Goal: Task Accomplishment & Management: Manage account settings

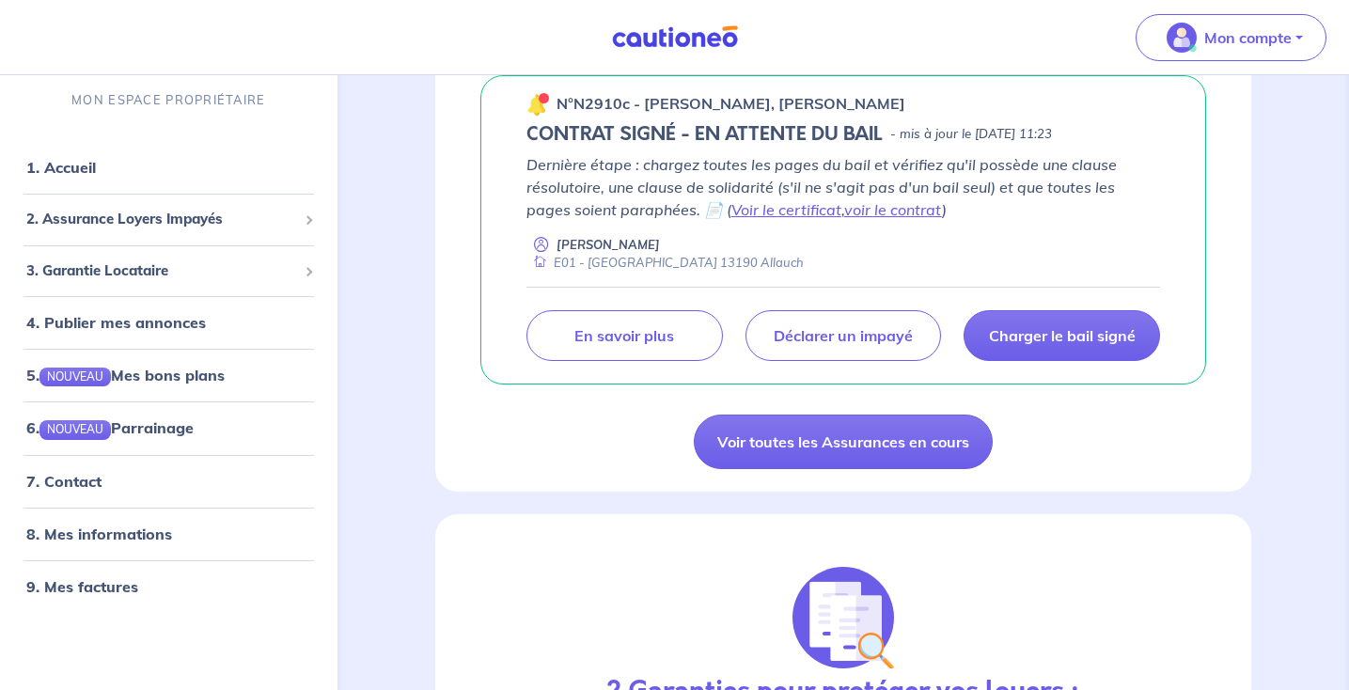
scroll to position [338, 0]
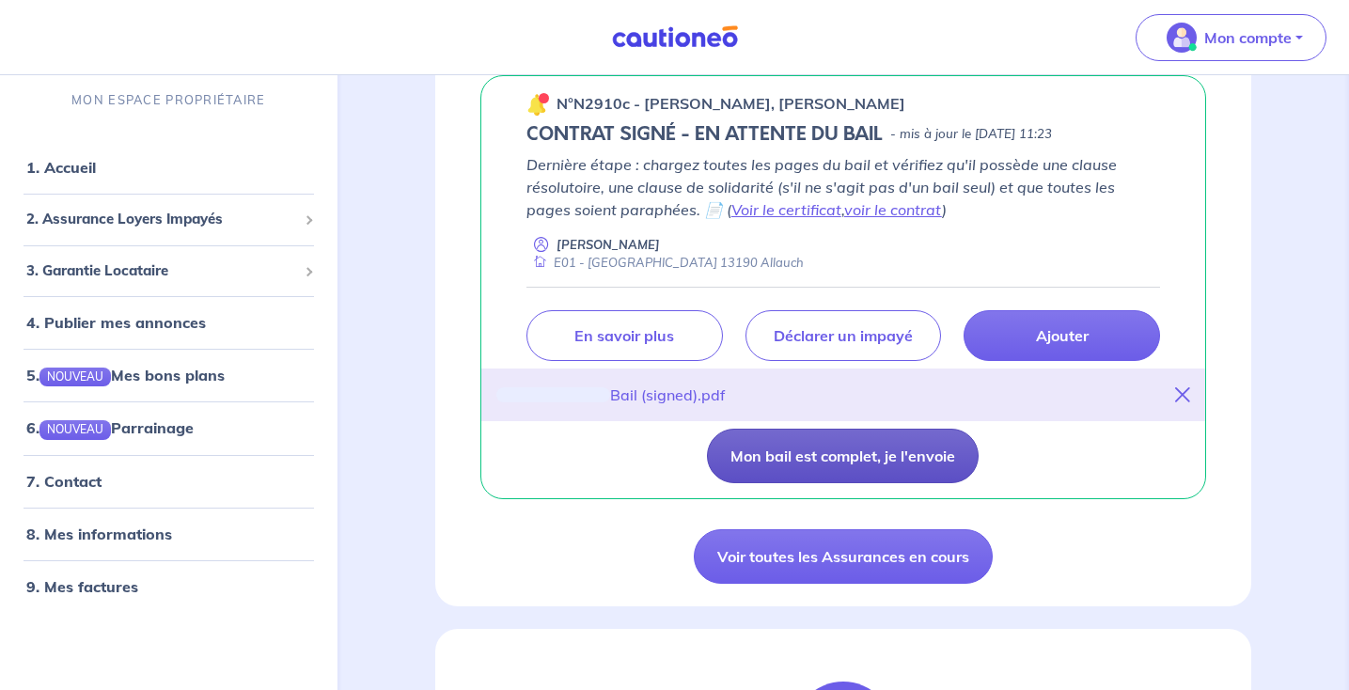
click at [791, 455] on button "Mon bail est complet, je l'envoie" at bounding box center [843, 456] width 272 height 55
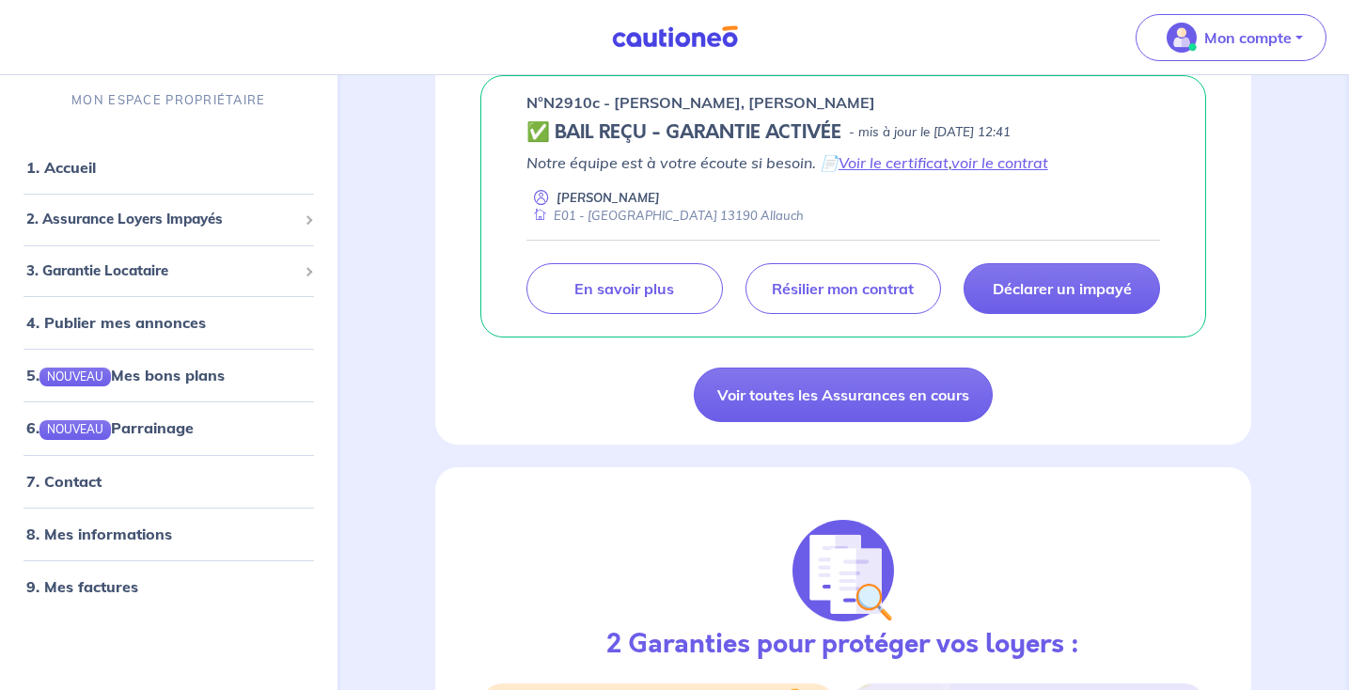
click at [1132, 410] on div "Assurance Loyer Impayé MES GARANTIES EN COURS Les dernières mises à jours n°N29…" at bounding box center [843, 183] width 816 height 524
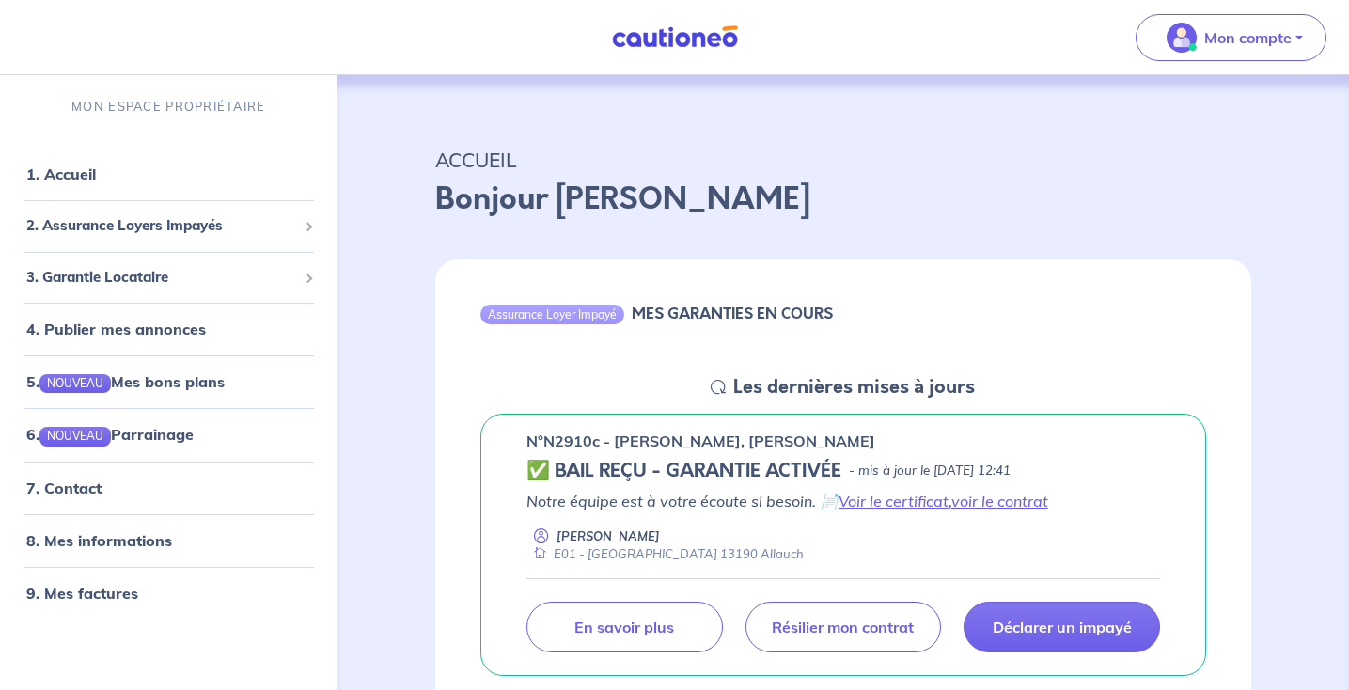
scroll to position [0, 0]
click at [281, 240] on div "2. Assurance Loyers Impayés" at bounding box center [169, 226] width 323 height 37
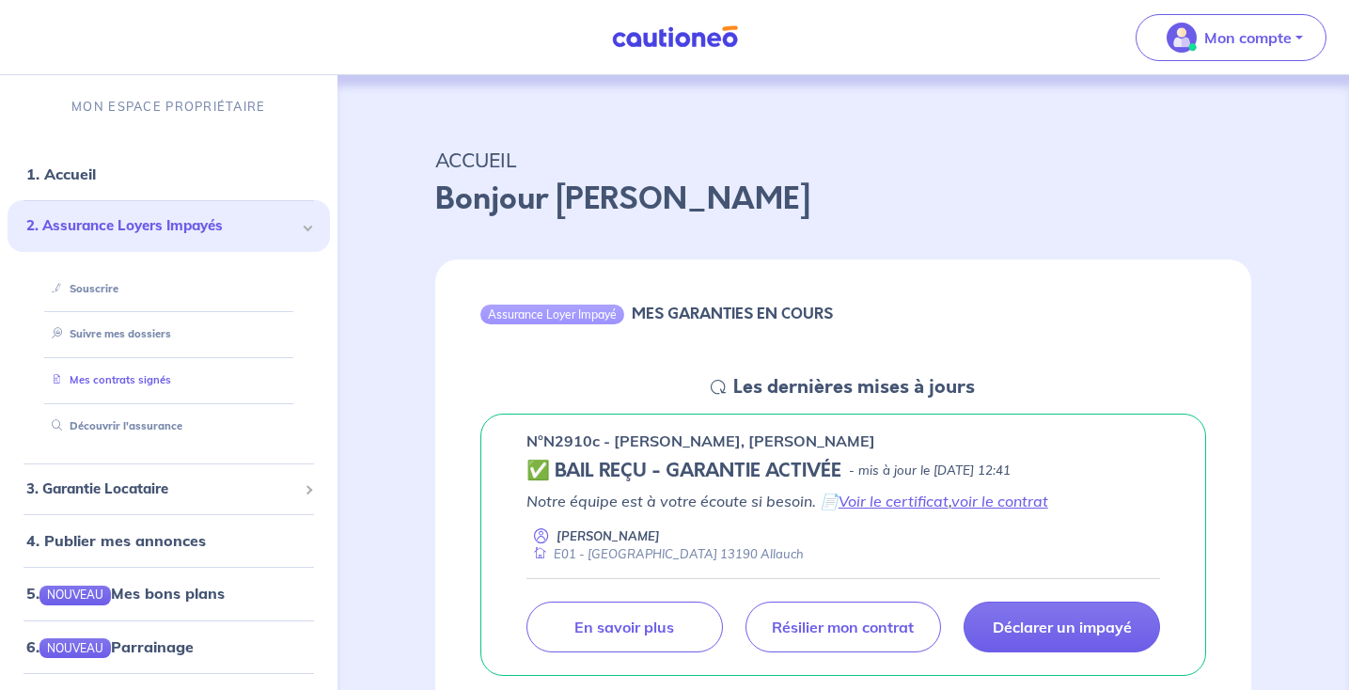
click at [171, 382] on link "Mes contrats signés" at bounding box center [107, 379] width 127 height 13
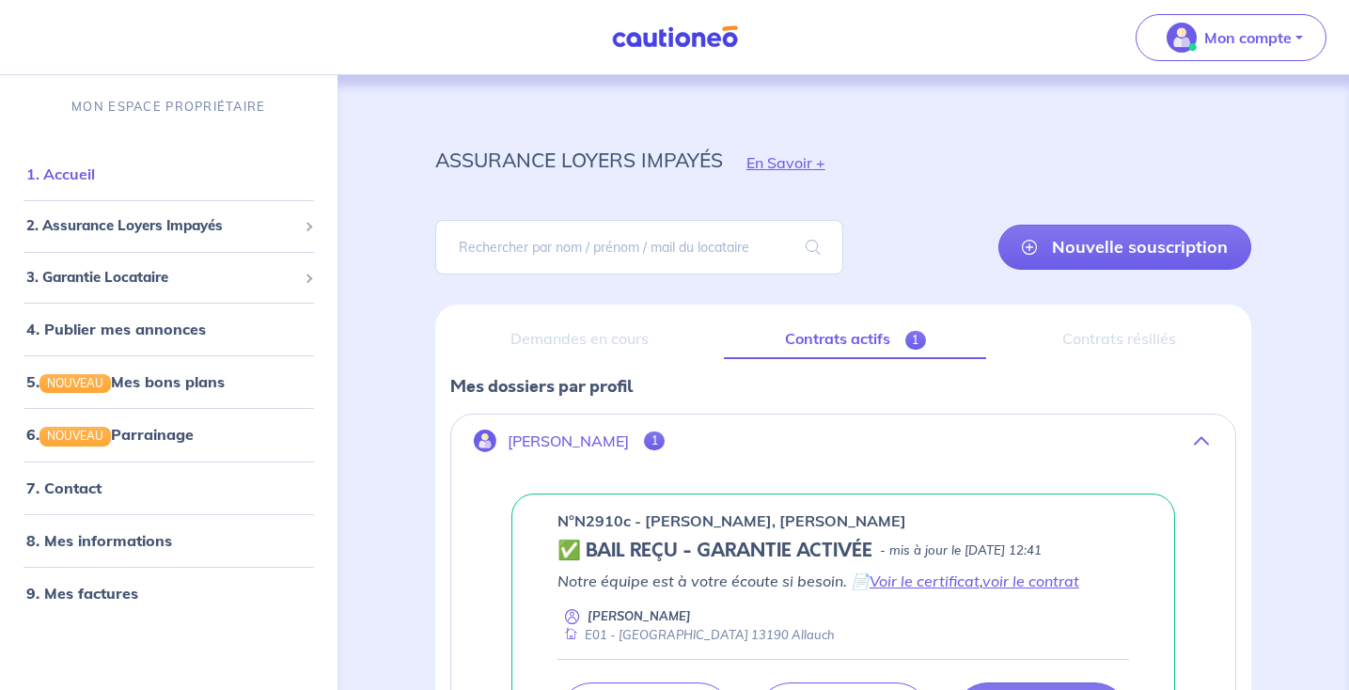
click at [95, 183] on link "1. Accueil" at bounding box center [60, 174] width 69 height 19
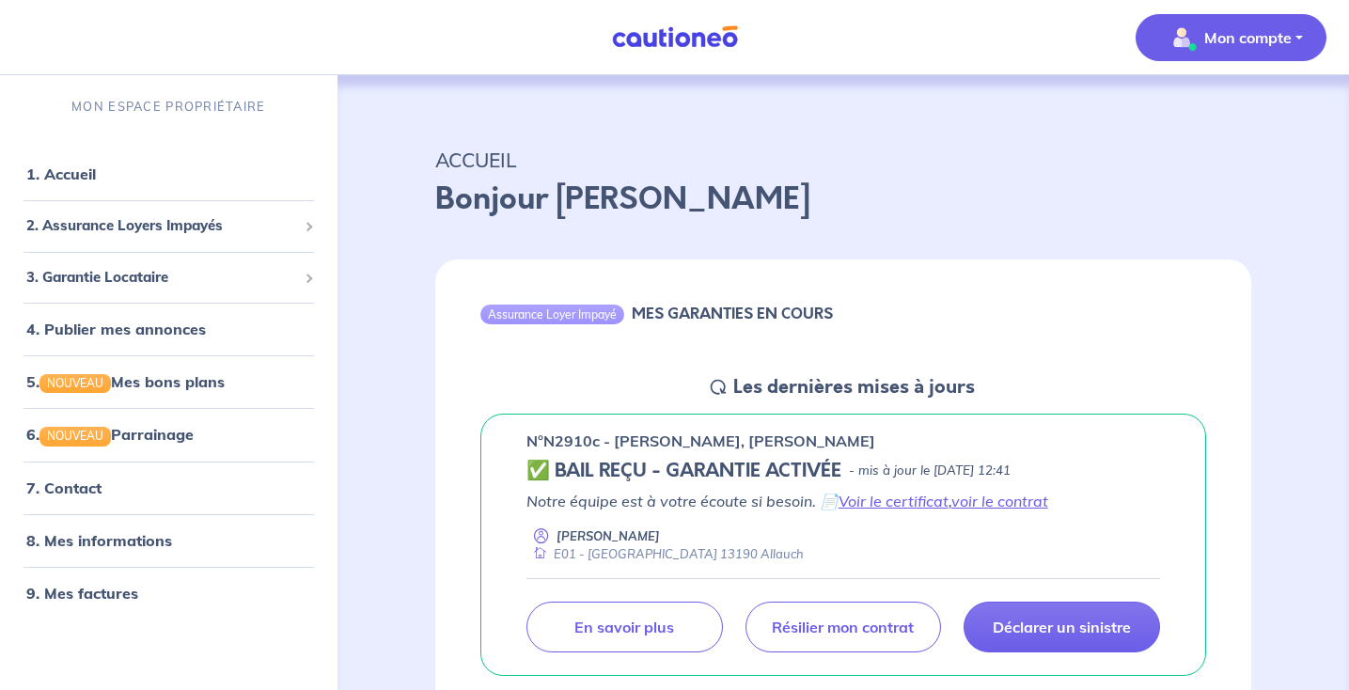
click at [1295, 46] on button "Mon compte" at bounding box center [1231, 37] width 191 height 47
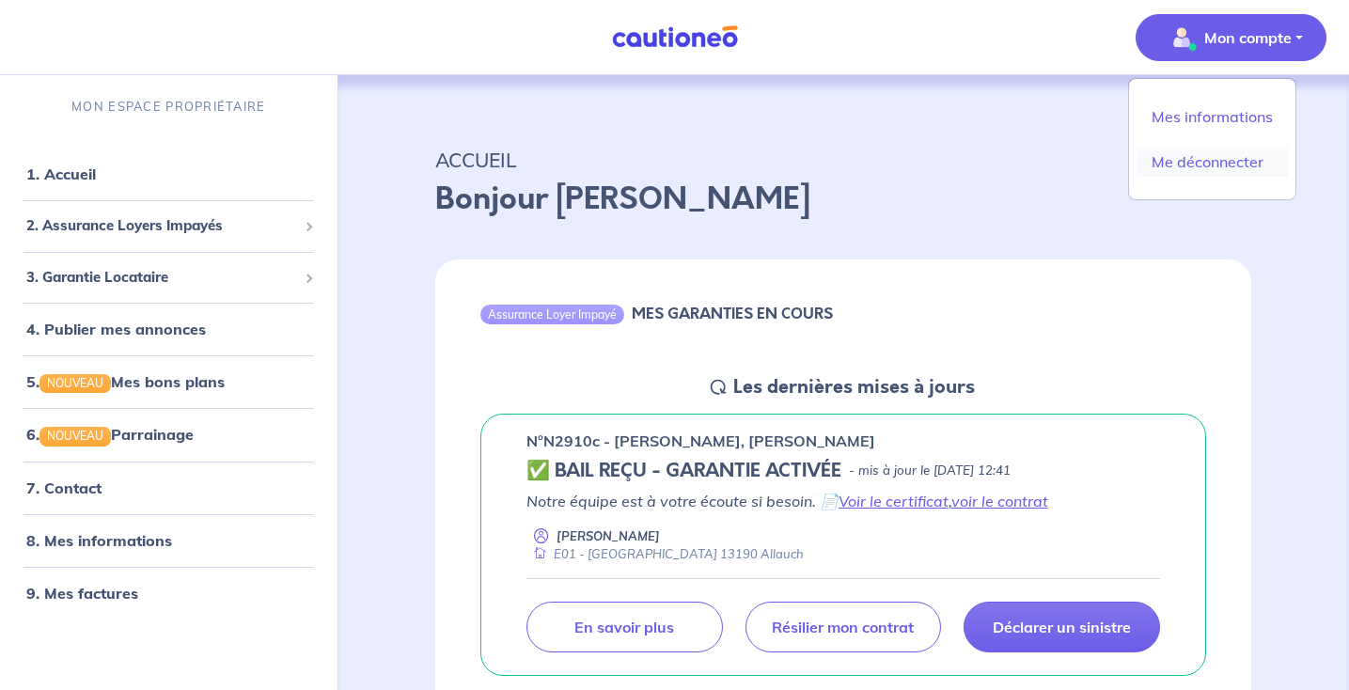
click at [1195, 157] on link "Me déconnecter" at bounding box center [1212, 162] width 151 height 30
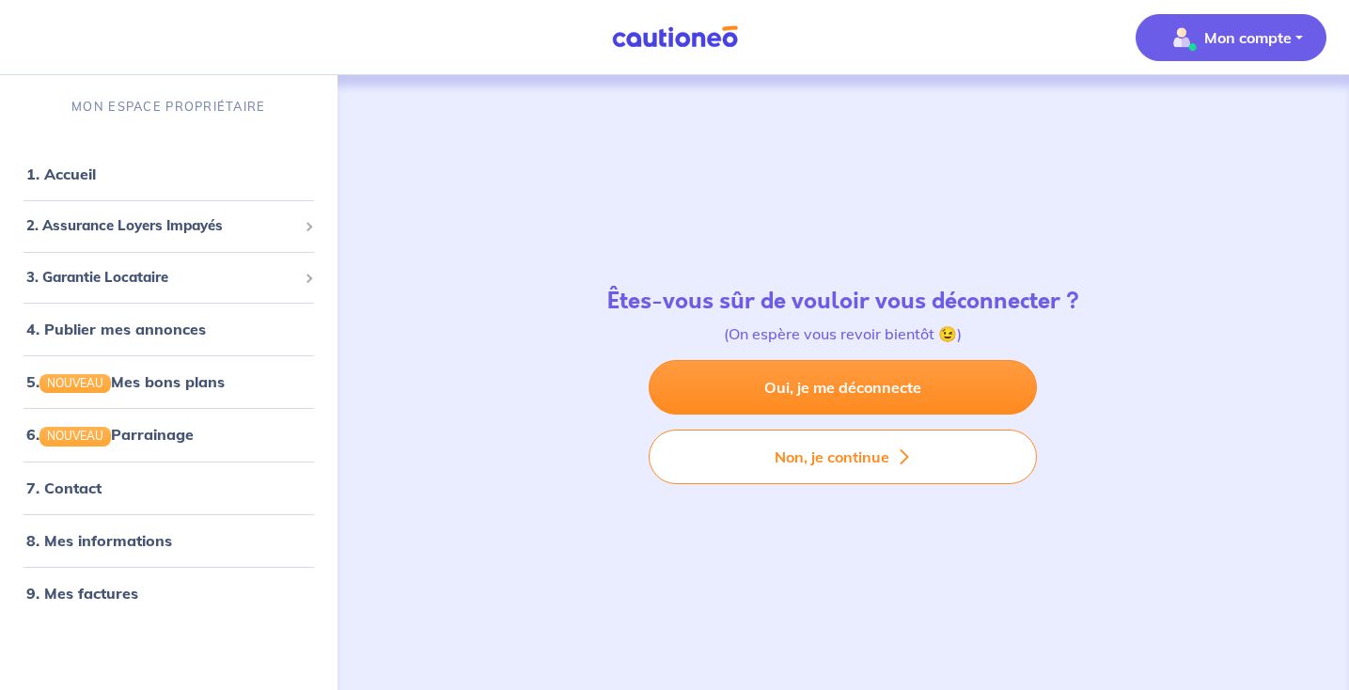
click at [1191, 53] on button "Mon compte" at bounding box center [1231, 37] width 191 height 47
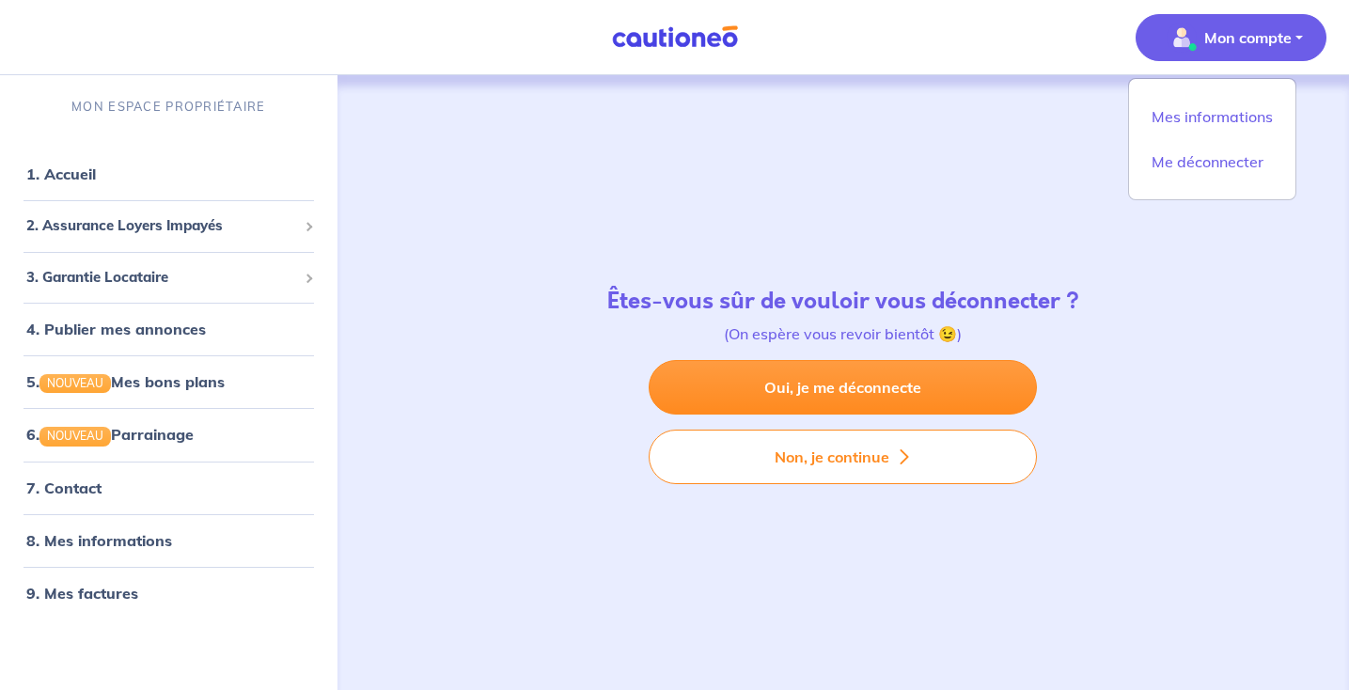
click at [984, 246] on div "Êtes-vous sûr de vouloir vous déconnecter ? (On espère vous revoir bientôt 😉) O…" at bounding box center [843, 386] width 997 height 622
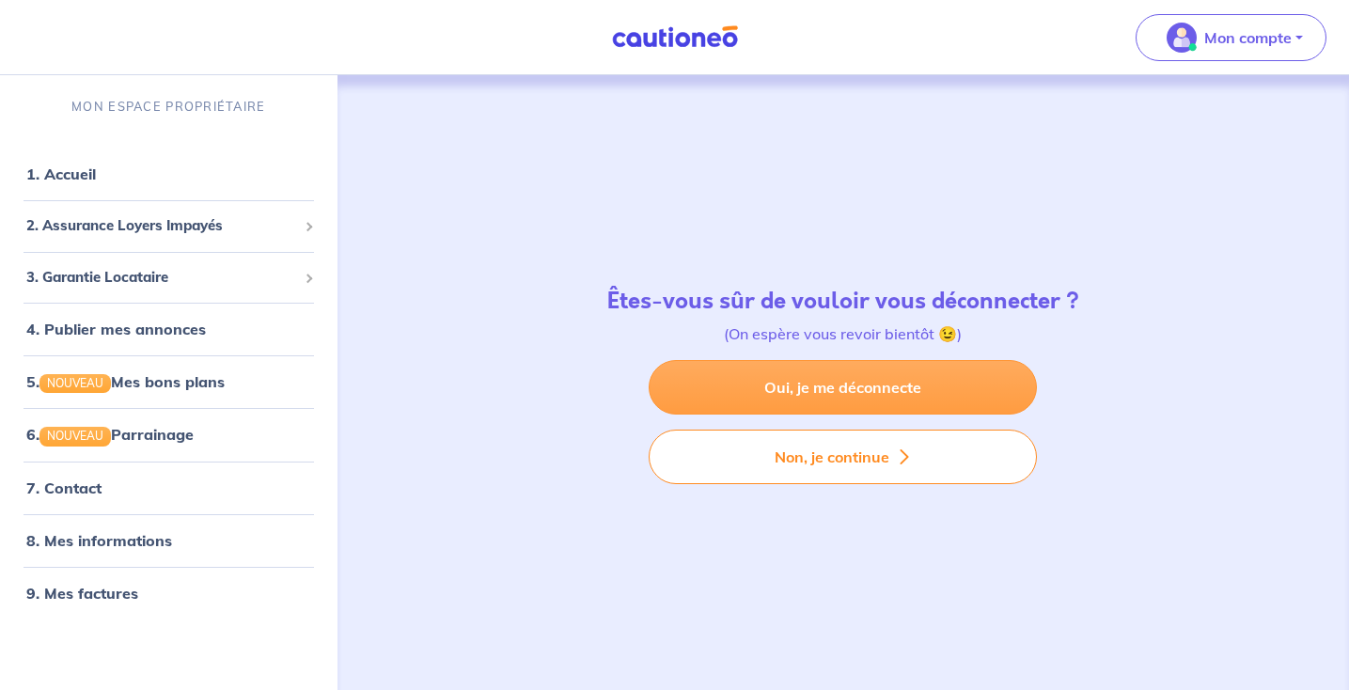
click at [899, 384] on link "Oui, je me déconnecte" at bounding box center [843, 387] width 388 height 55
click at [874, 388] on link "Oui, je me déconnecte" at bounding box center [843, 387] width 388 height 55
click at [769, 390] on link "Oui, je me déconnecte" at bounding box center [843, 387] width 388 height 55
